Goal: Task Accomplishment & Management: Manage account settings

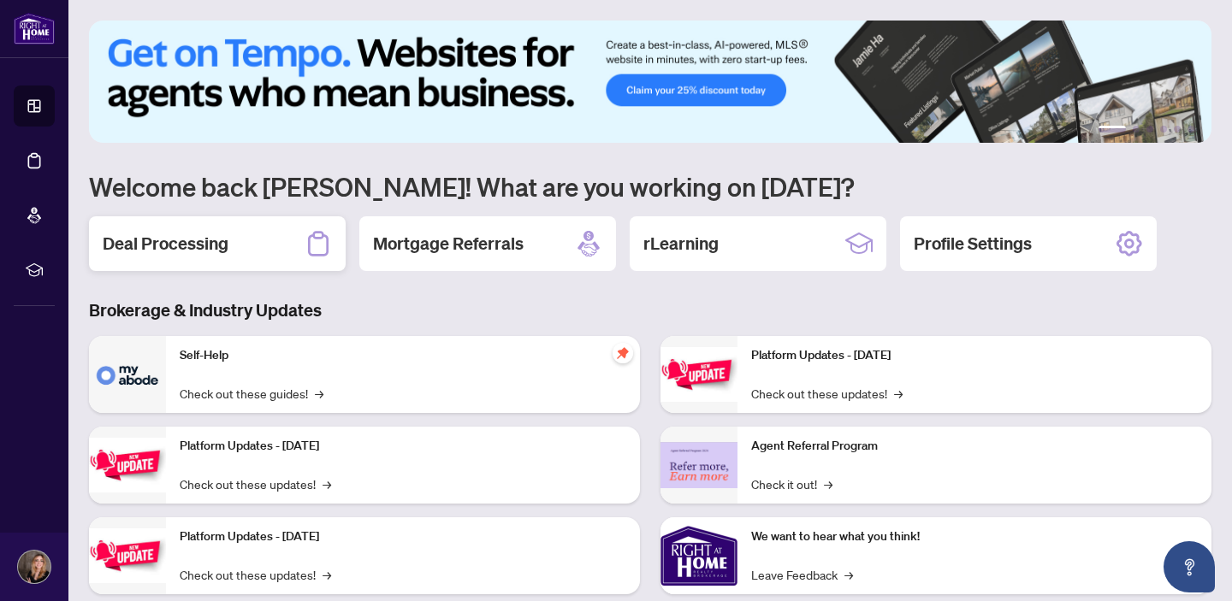
click at [222, 244] on h2 "Deal Processing" at bounding box center [166, 244] width 126 height 24
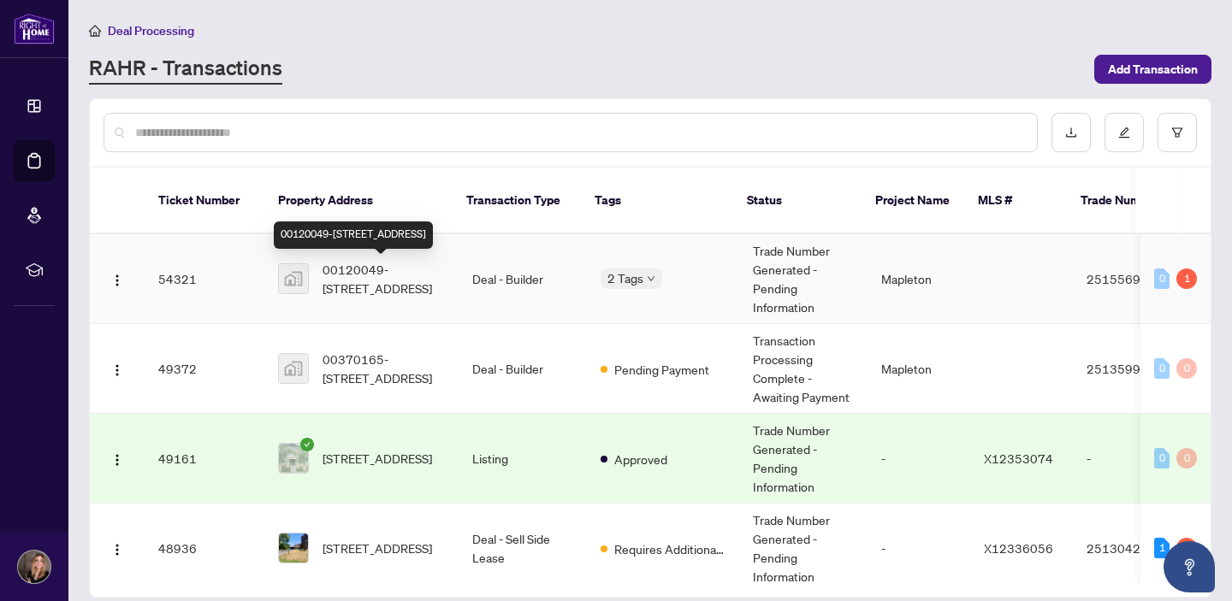
click at [373, 290] on span "00120049-[STREET_ADDRESS]" at bounding box center [384, 279] width 122 height 38
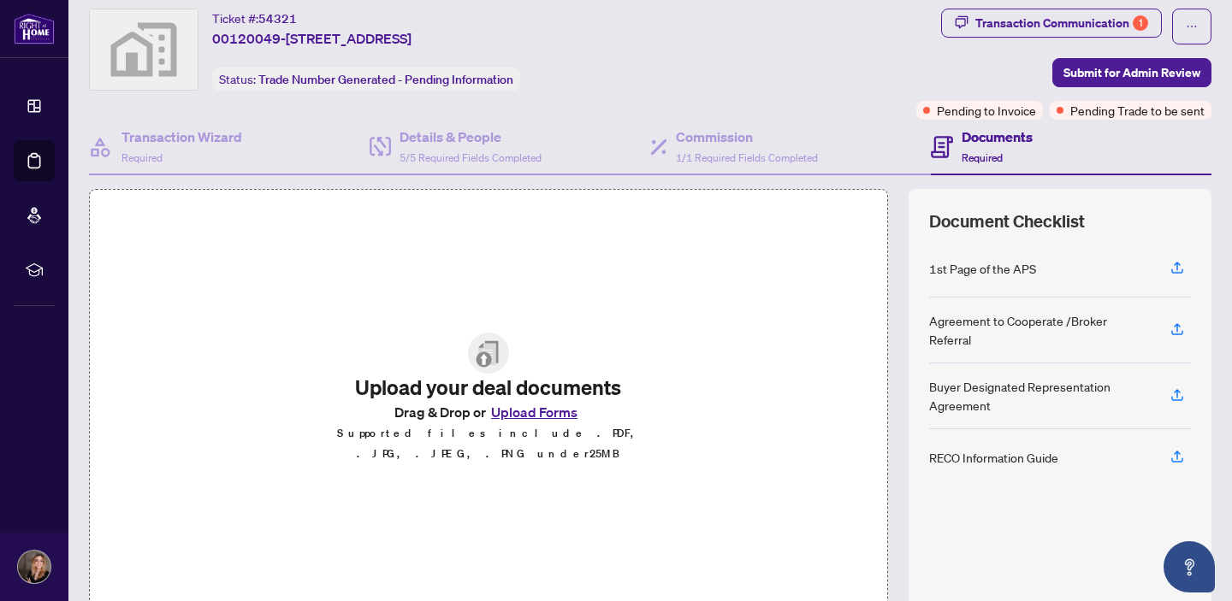
scroll to position [47, 0]
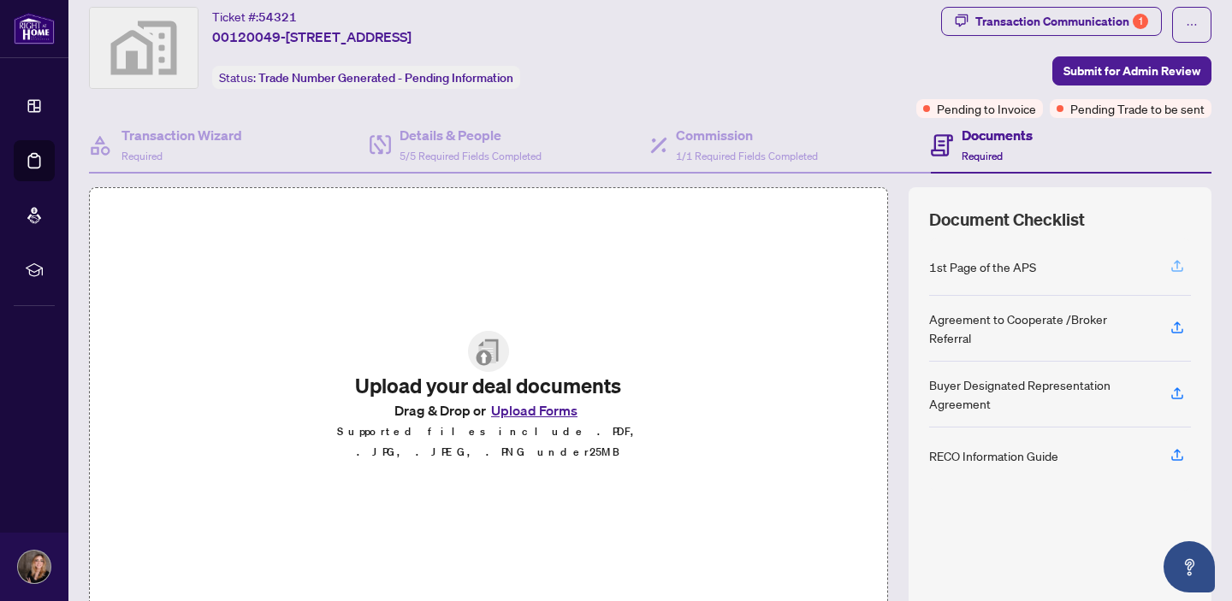
click at [1174, 264] on icon "button" at bounding box center [1177, 265] width 15 height 15
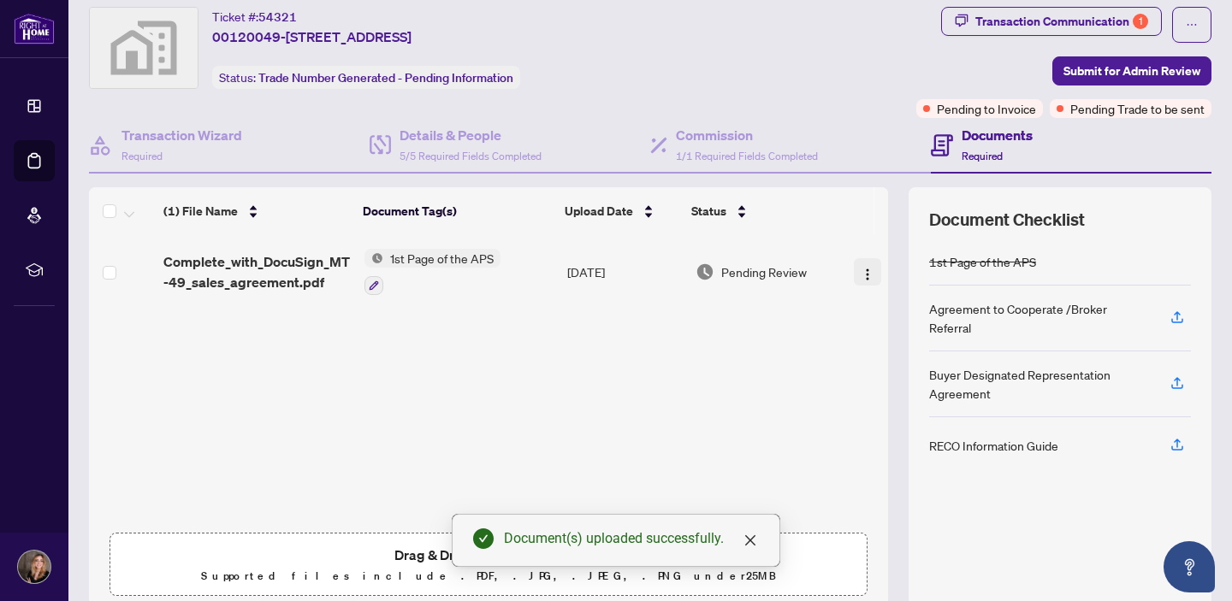
click at [863, 270] on img "button" at bounding box center [868, 275] width 14 height 14
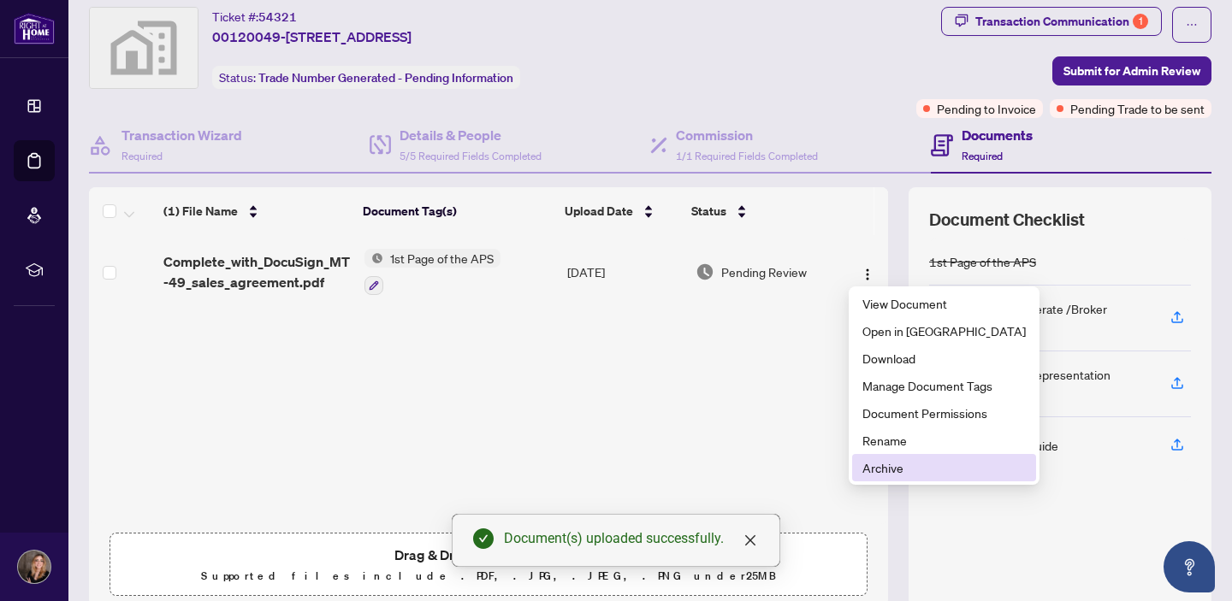
click at [908, 477] on span "Archive" at bounding box center [943, 468] width 163 height 19
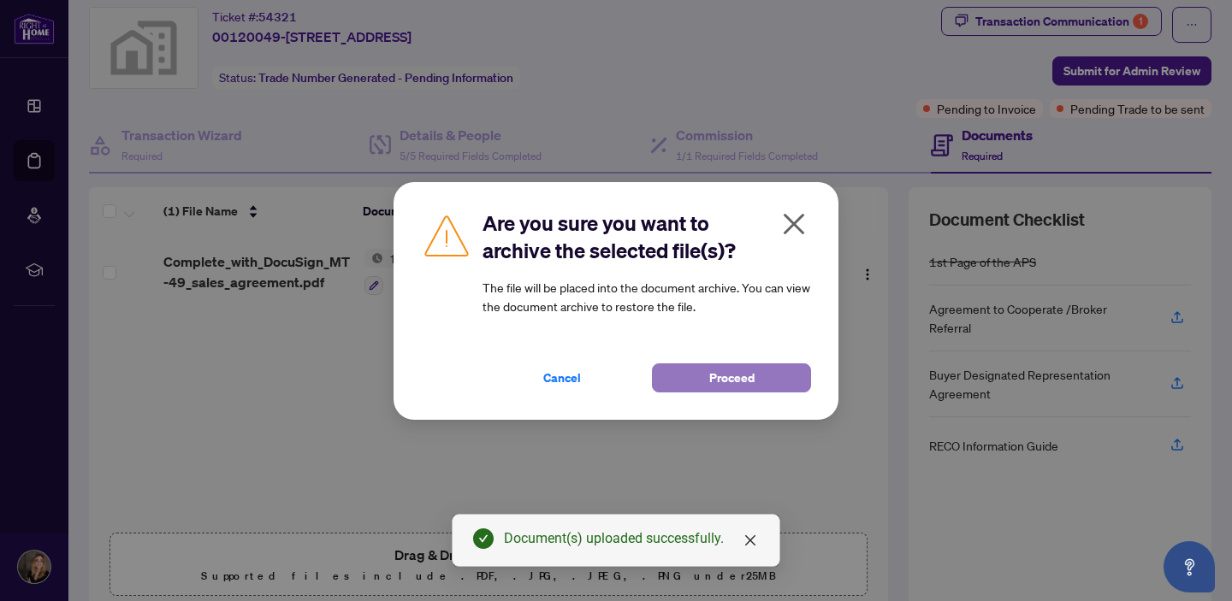
click at [744, 371] on span "Proceed" at bounding box center [731, 377] width 45 height 27
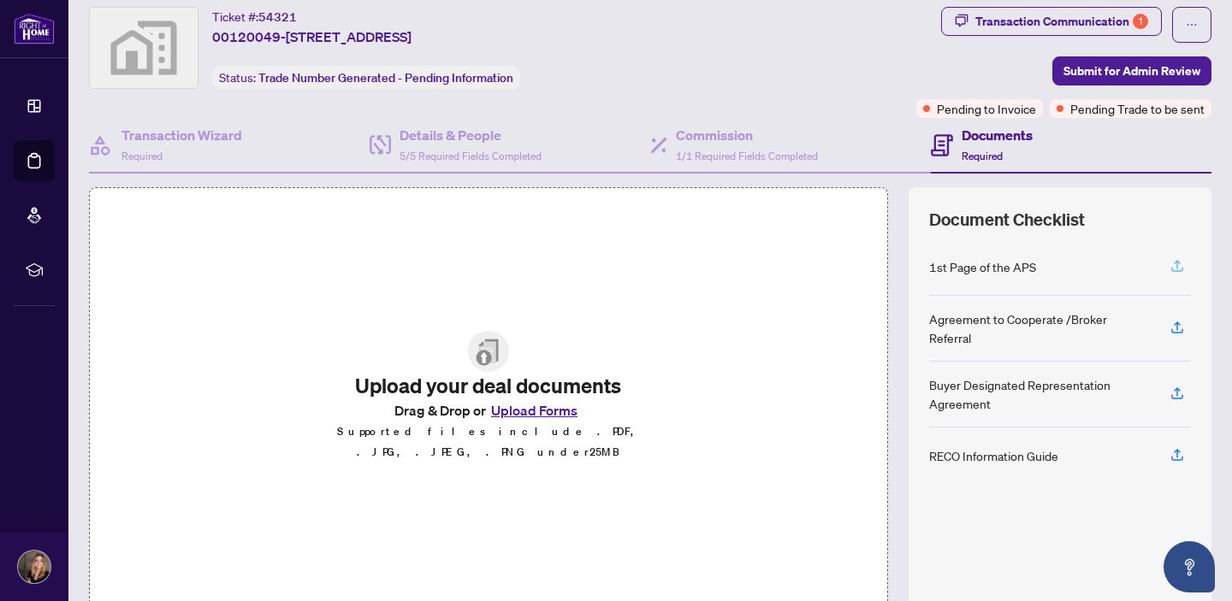
click at [1176, 265] on icon "button" at bounding box center [1177, 265] width 15 height 15
